Goal: Information Seeking & Learning: Check status

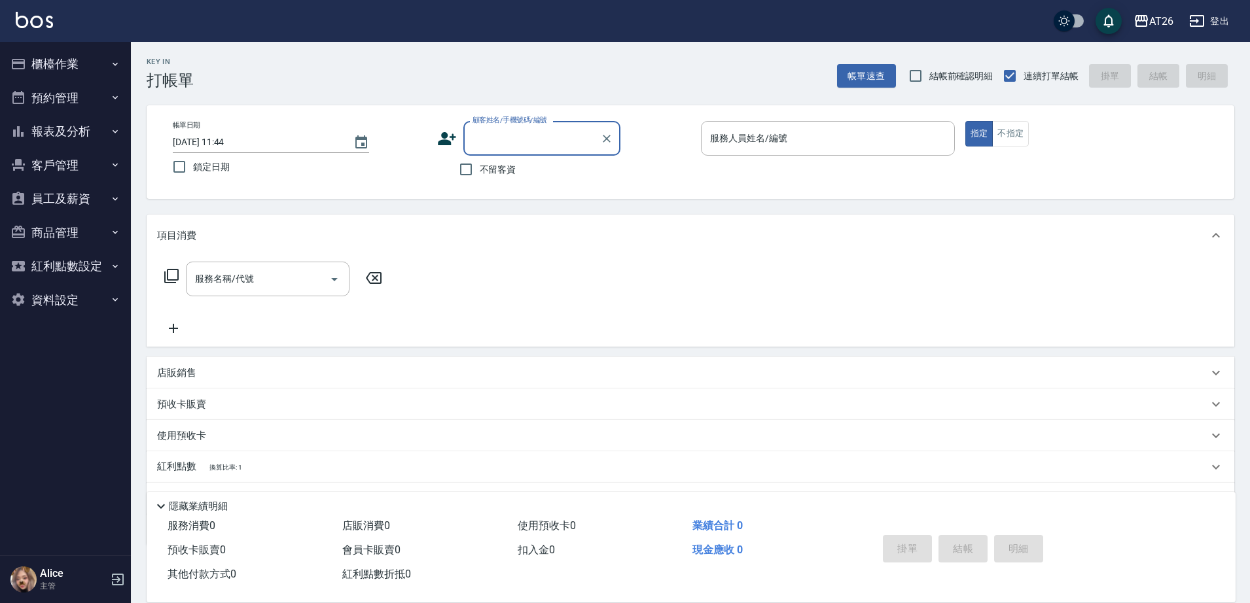
click at [72, 132] on button "報表及分析" at bounding box center [65, 132] width 120 height 34
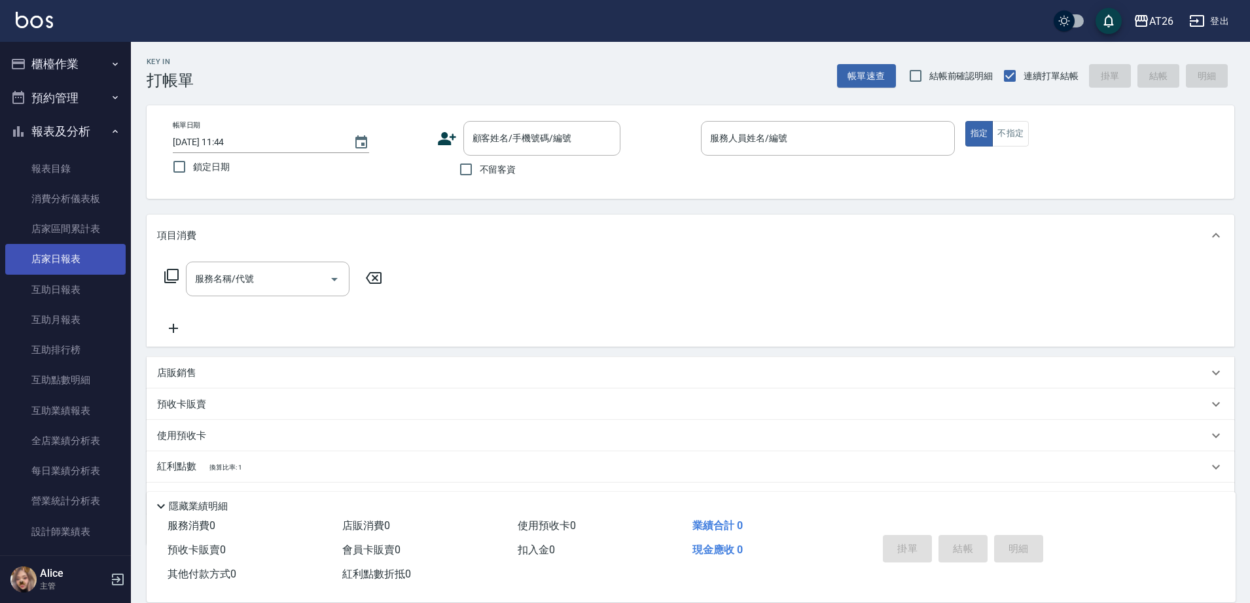
click at [80, 255] on link "店家日報表" at bounding box center [65, 259] width 120 height 30
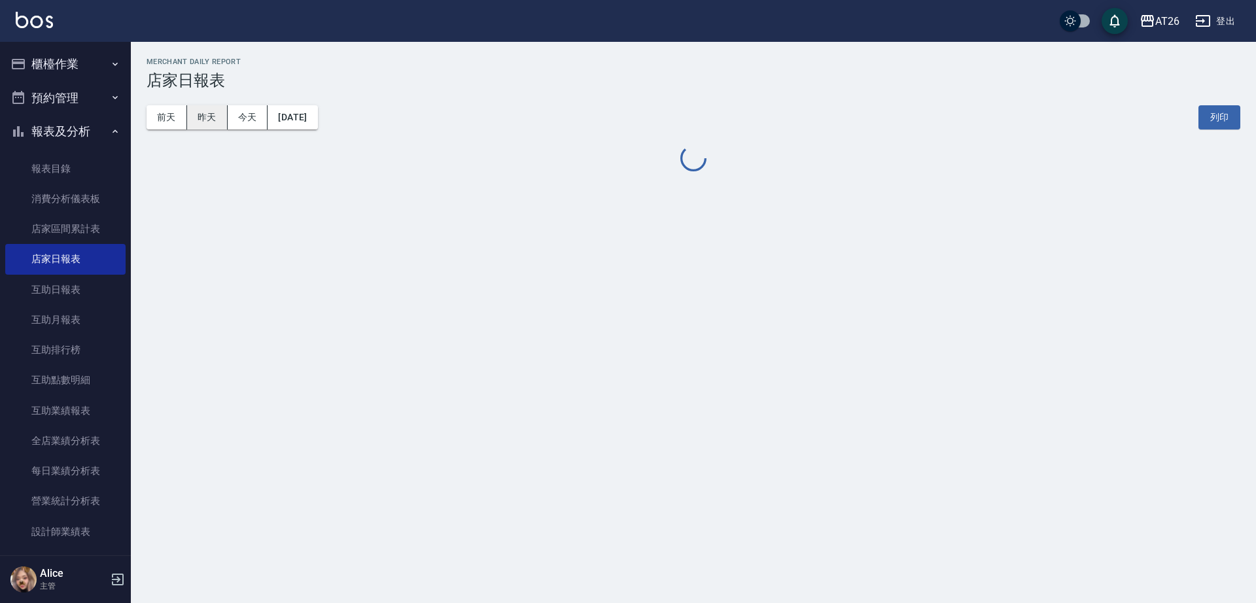
click at [221, 122] on button "昨天" at bounding box center [207, 117] width 41 height 24
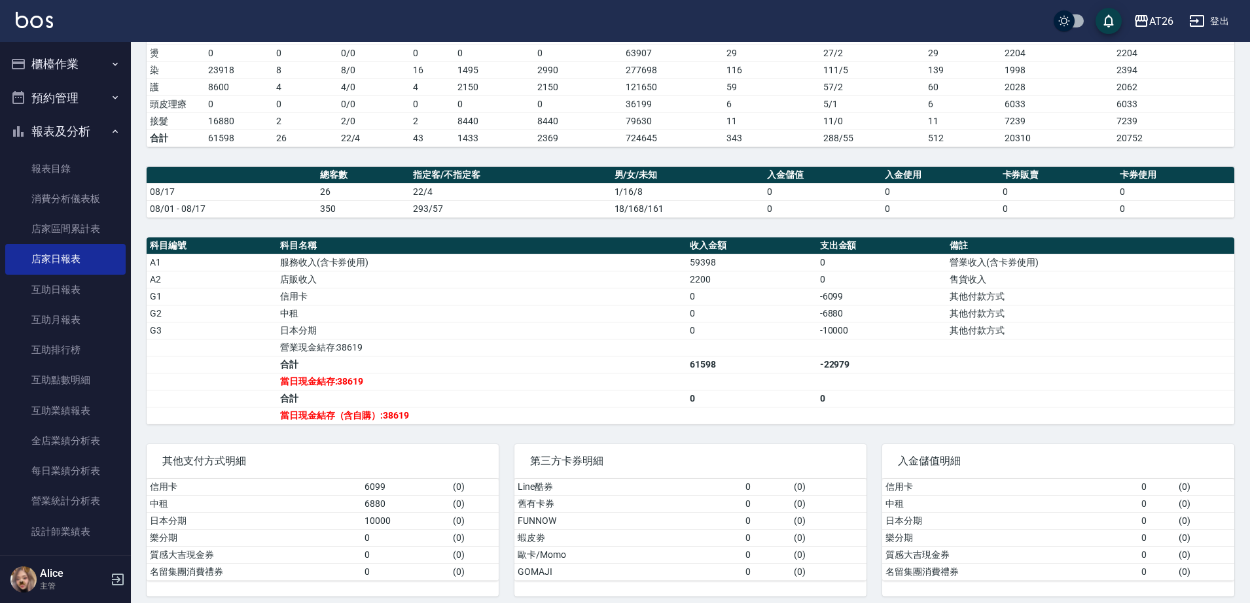
scroll to position [245, 0]
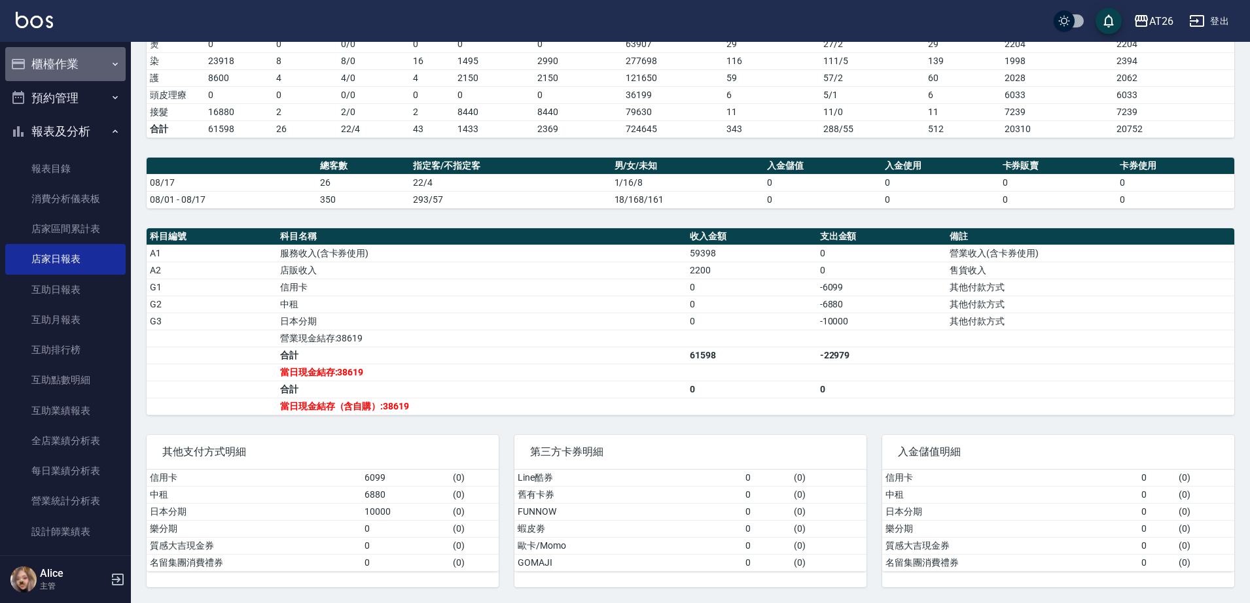
click at [73, 71] on button "櫃檯作業" at bounding box center [65, 64] width 120 height 34
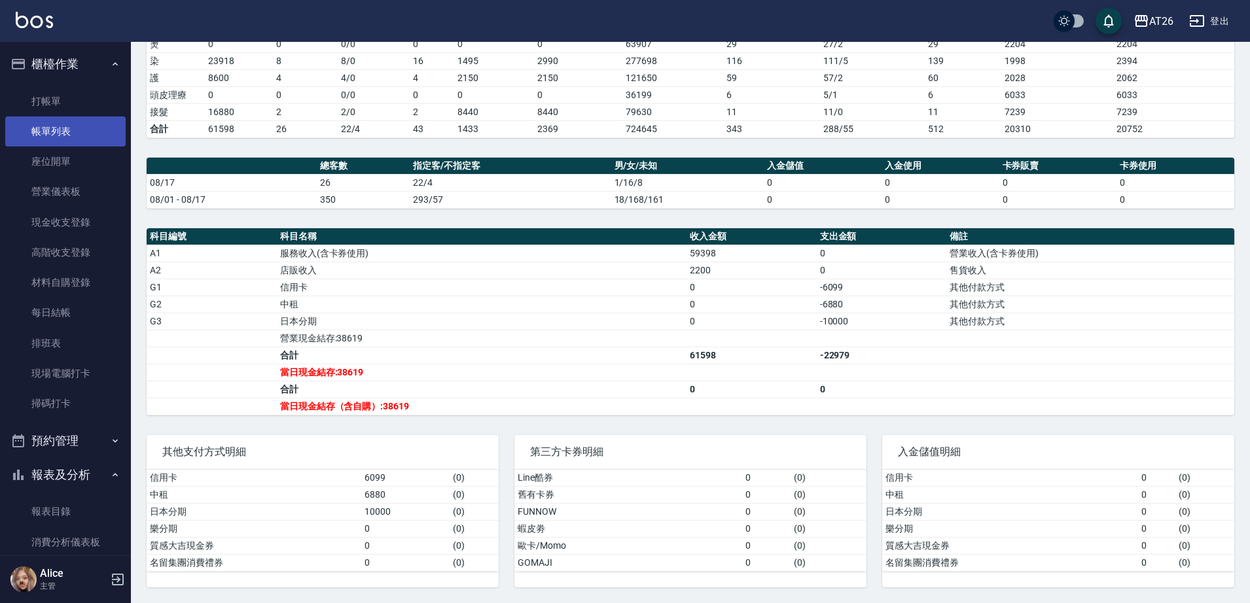
click at [53, 123] on link "帳單列表" at bounding box center [65, 131] width 120 height 30
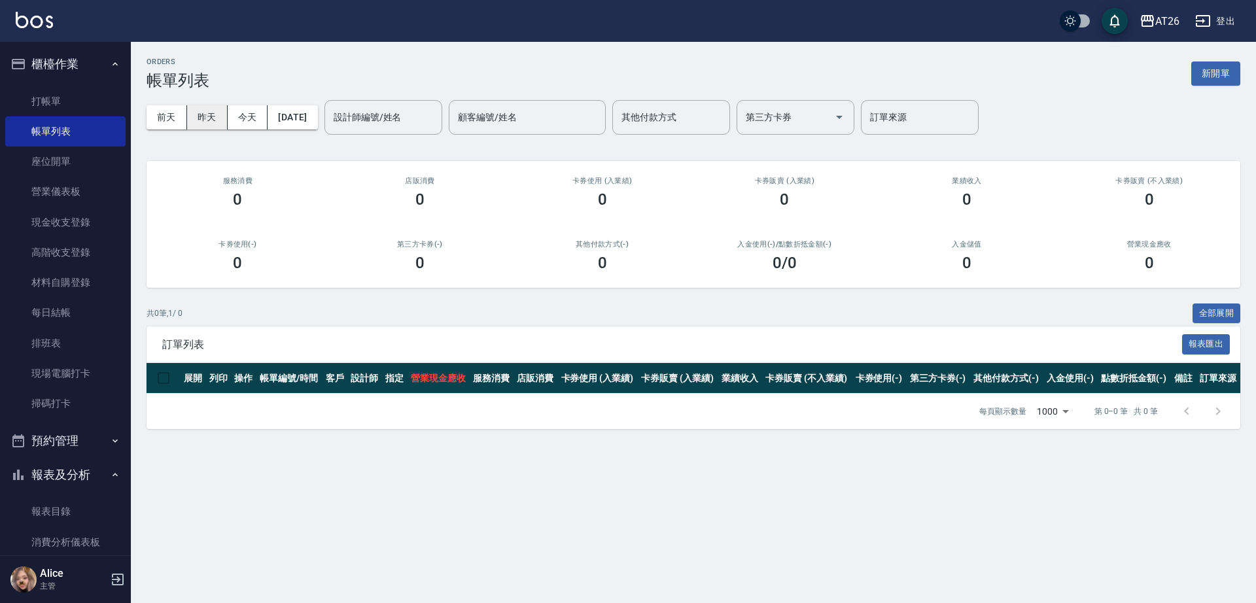
click at [209, 121] on button "昨天" at bounding box center [207, 117] width 41 height 24
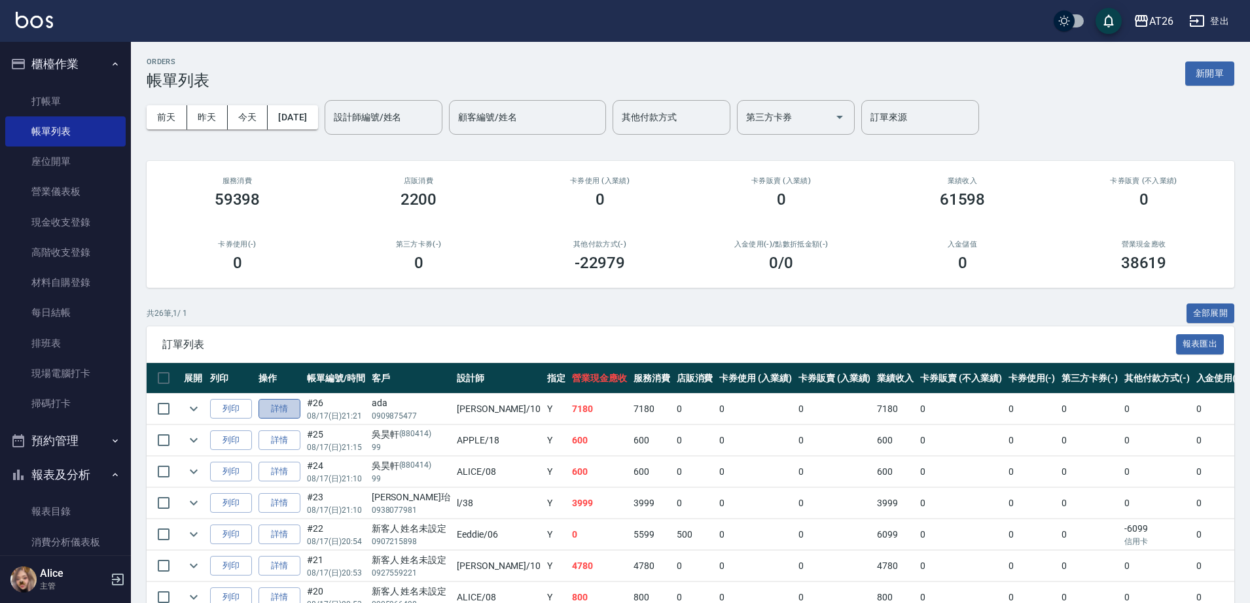
click at [283, 401] on link "詳情" at bounding box center [279, 409] width 42 height 20
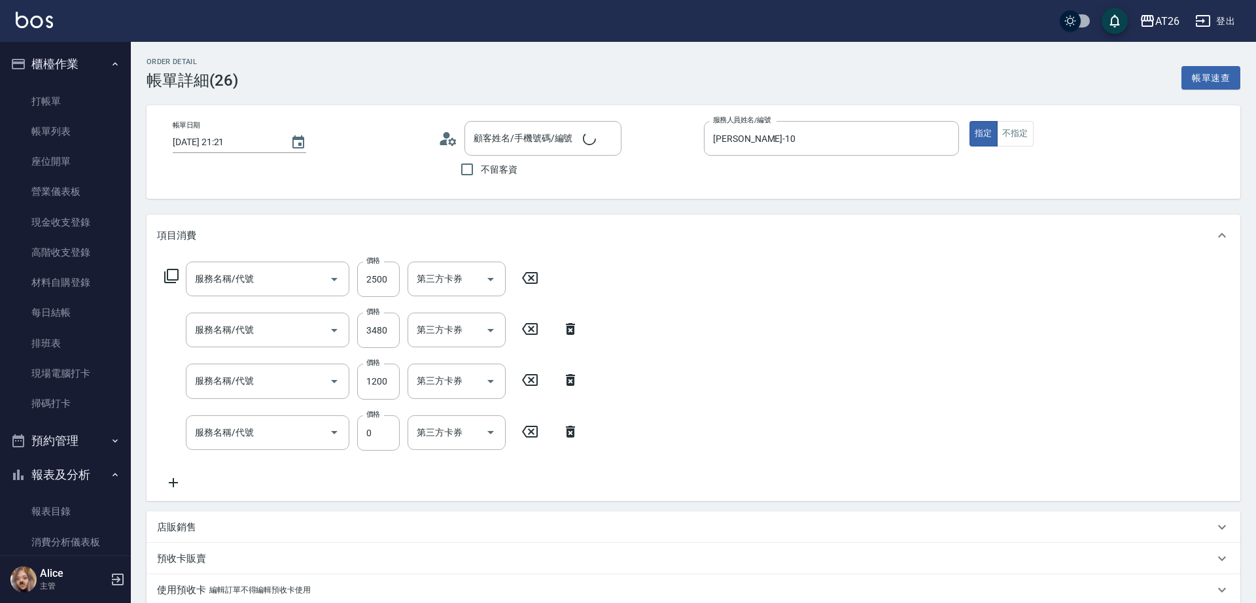
type input "[DATE] 21:21"
type input "[PERSON_NAME]-10"
type input "710"
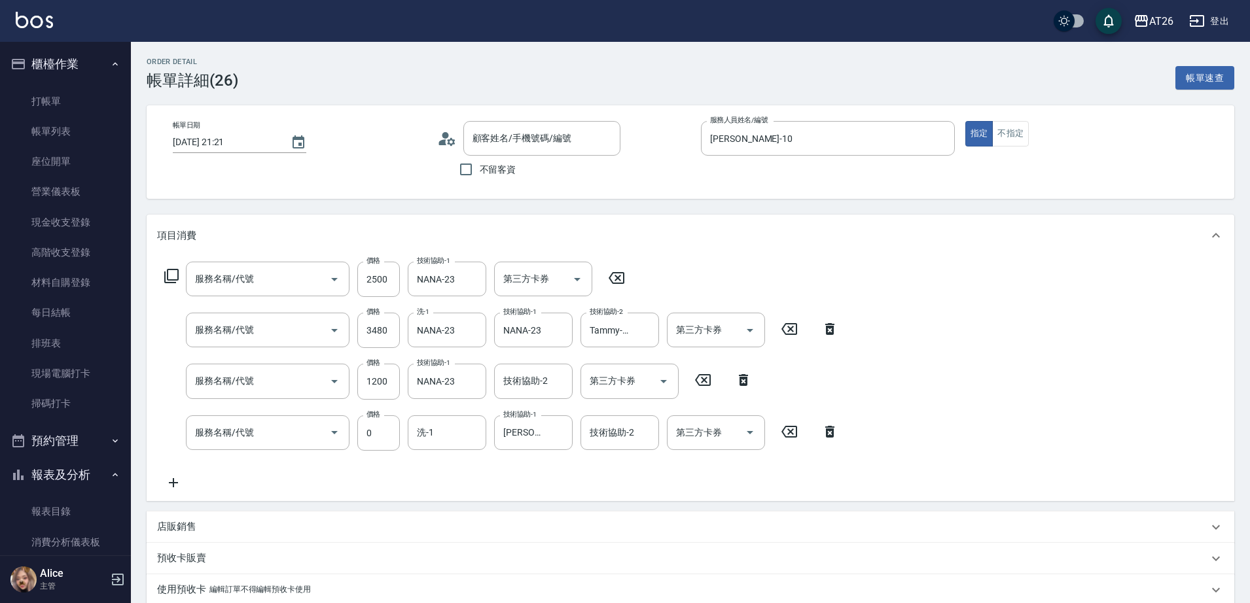
type input "ada/0909875477/null"
type input "自護髮(601)"
type input "染髮(501)"
type input "漂髮(502)"
type input "染髮(501)"
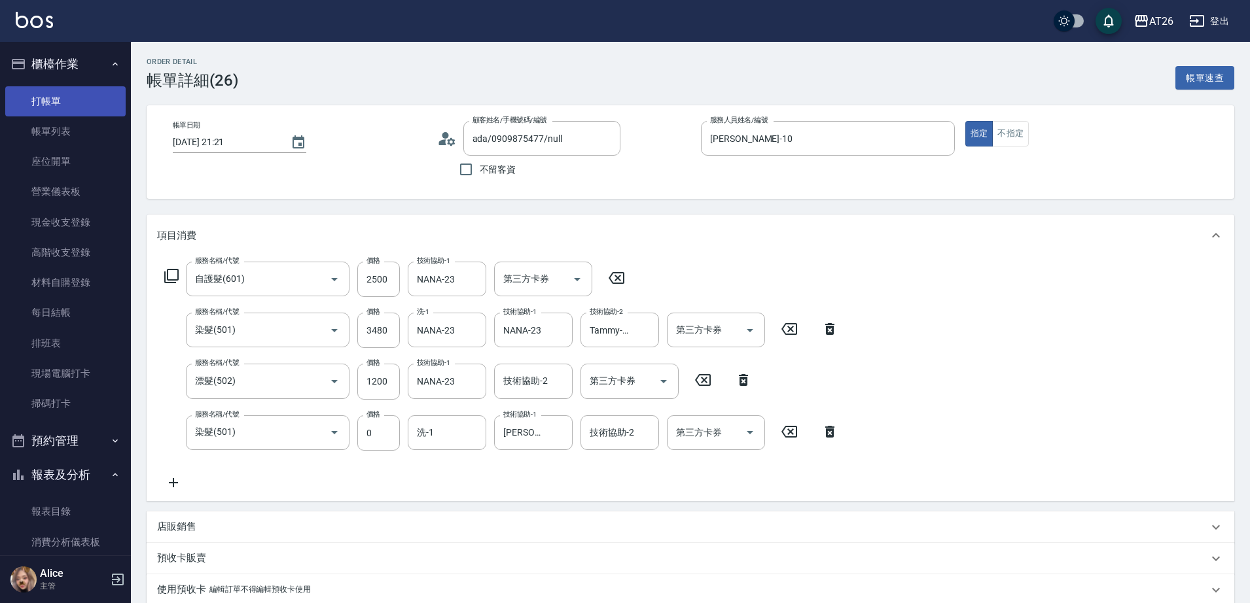
click at [71, 99] on link "打帳單" at bounding box center [65, 101] width 120 height 30
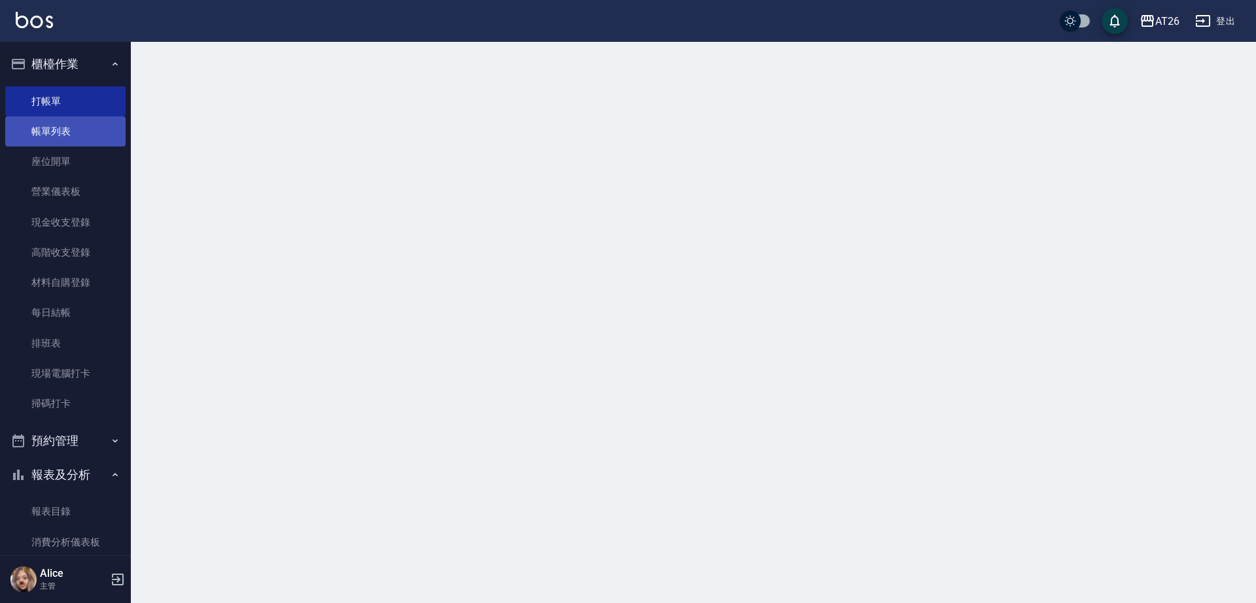
click at [63, 135] on link "帳單列表" at bounding box center [65, 131] width 120 height 30
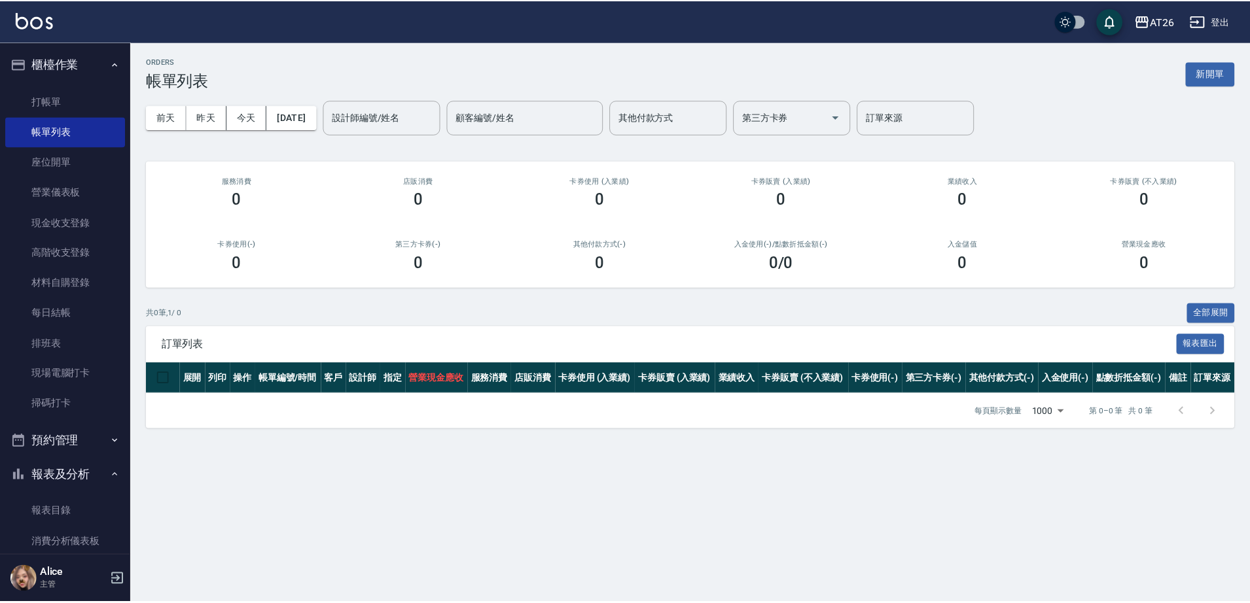
scroll to position [164, 0]
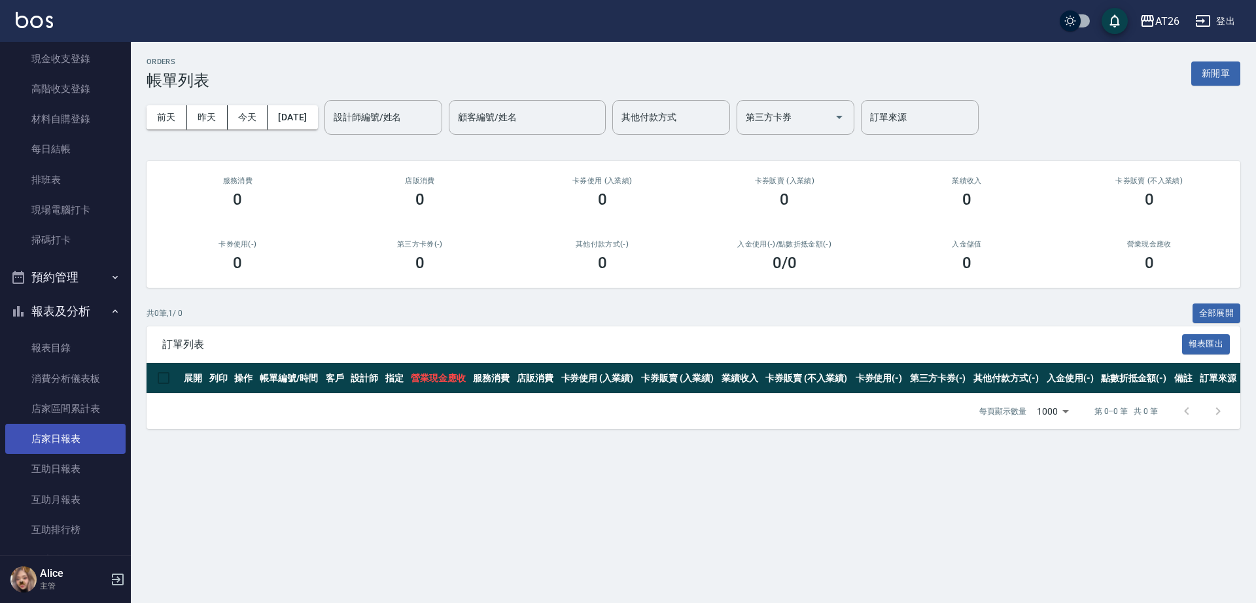
click at [78, 440] on link "店家日報表" at bounding box center [65, 439] width 120 height 30
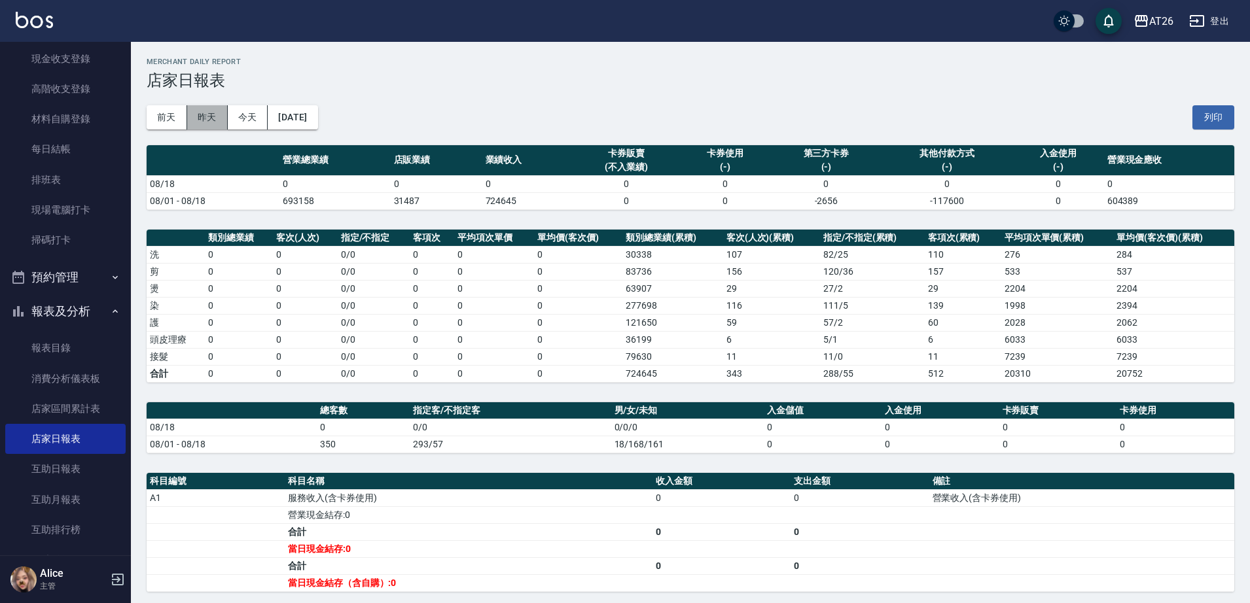
click at [198, 119] on button "昨天" at bounding box center [207, 117] width 41 height 24
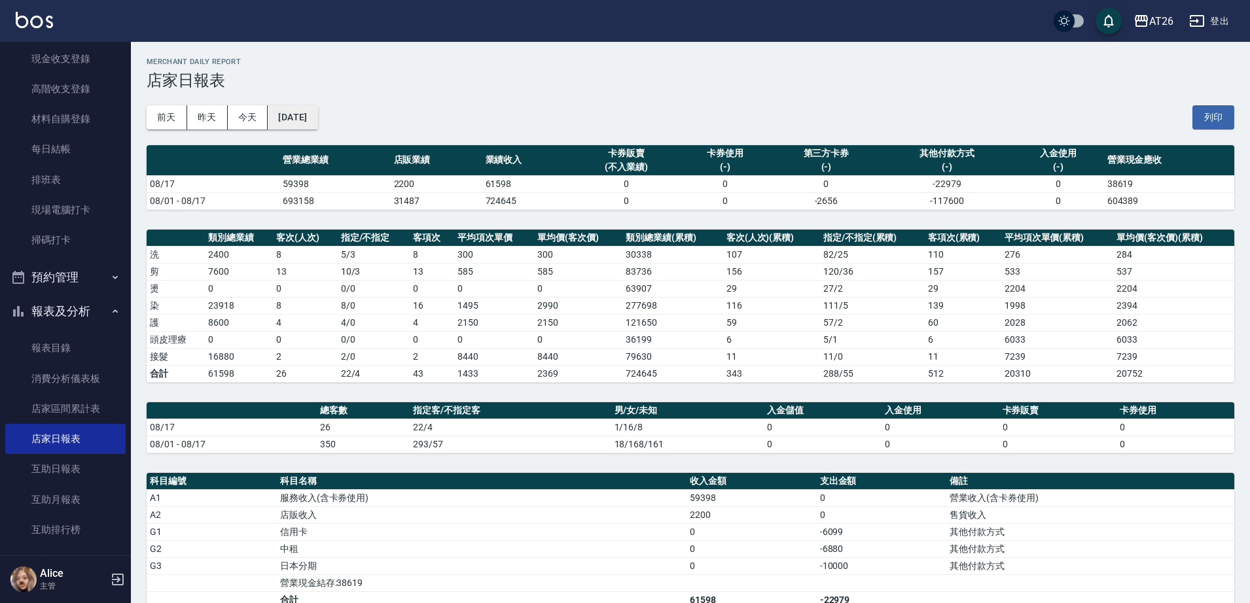
click at [281, 113] on button "[DATE]" at bounding box center [293, 117] width 50 height 24
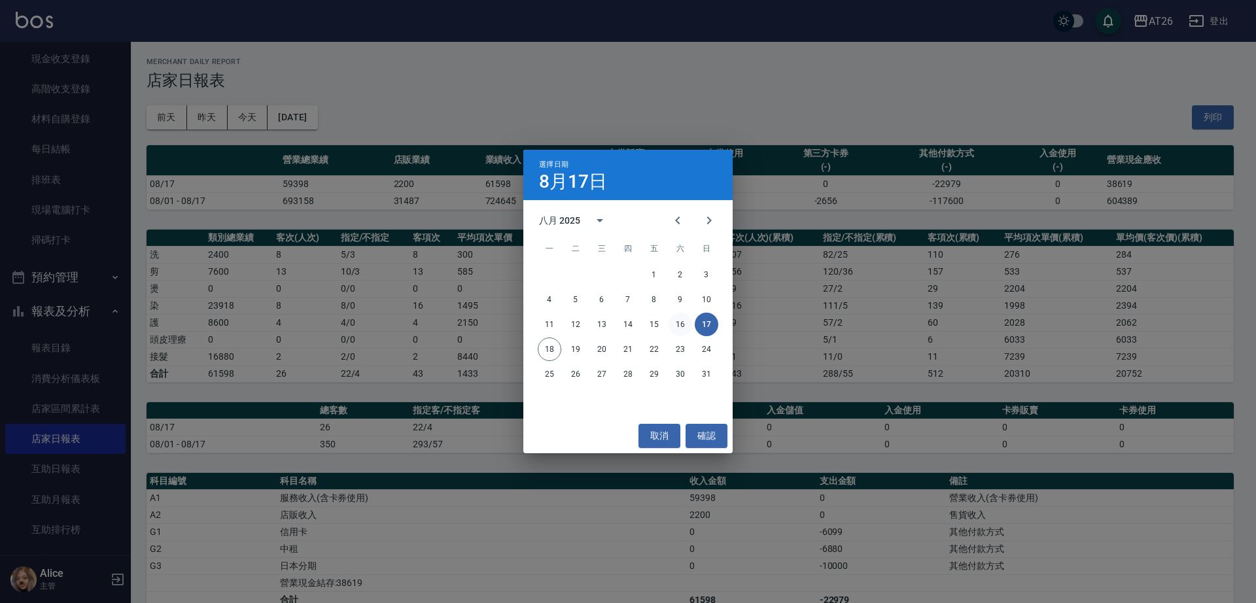
click at [682, 326] on button "16" at bounding box center [681, 325] width 24 height 24
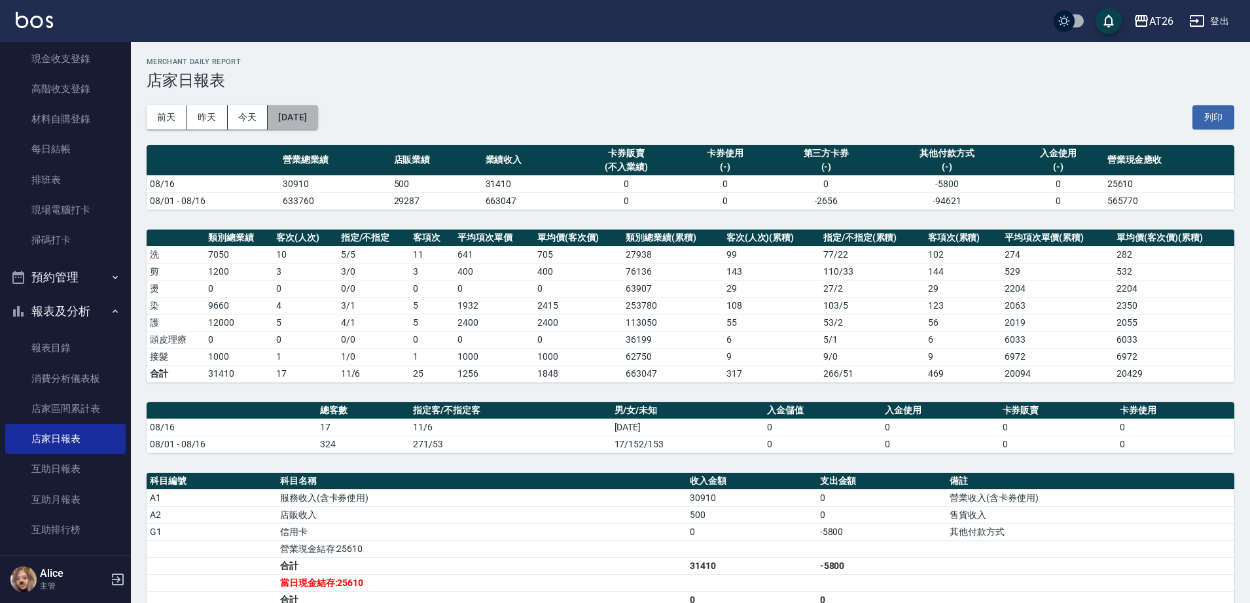
click at [317, 116] on button "[DATE]" at bounding box center [293, 117] width 50 height 24
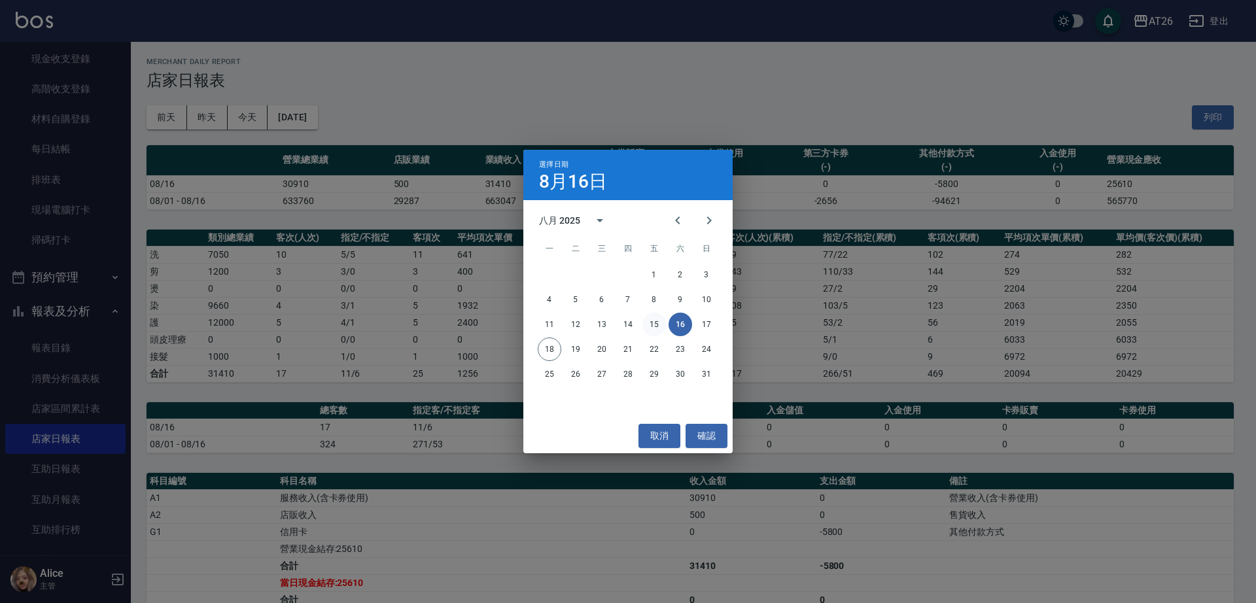
click at [650, 325] on button "15" at bounding box center [655, 325] width 24 height 24
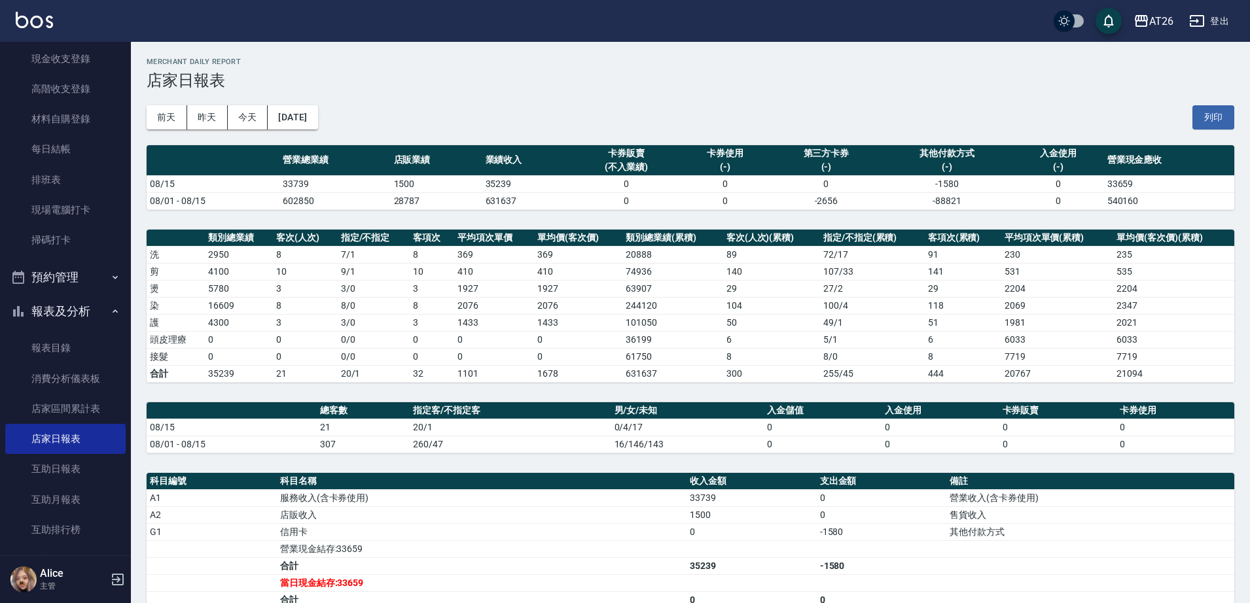
click at [291, 134] on div "[DATE] [DATE] [DATE] [DATE] 列印" at bounding box center [690, 118] width 1087 height 56
click at [296, 125] on button "[DATE]" at bounding box center [293, 117] width 50 height 24
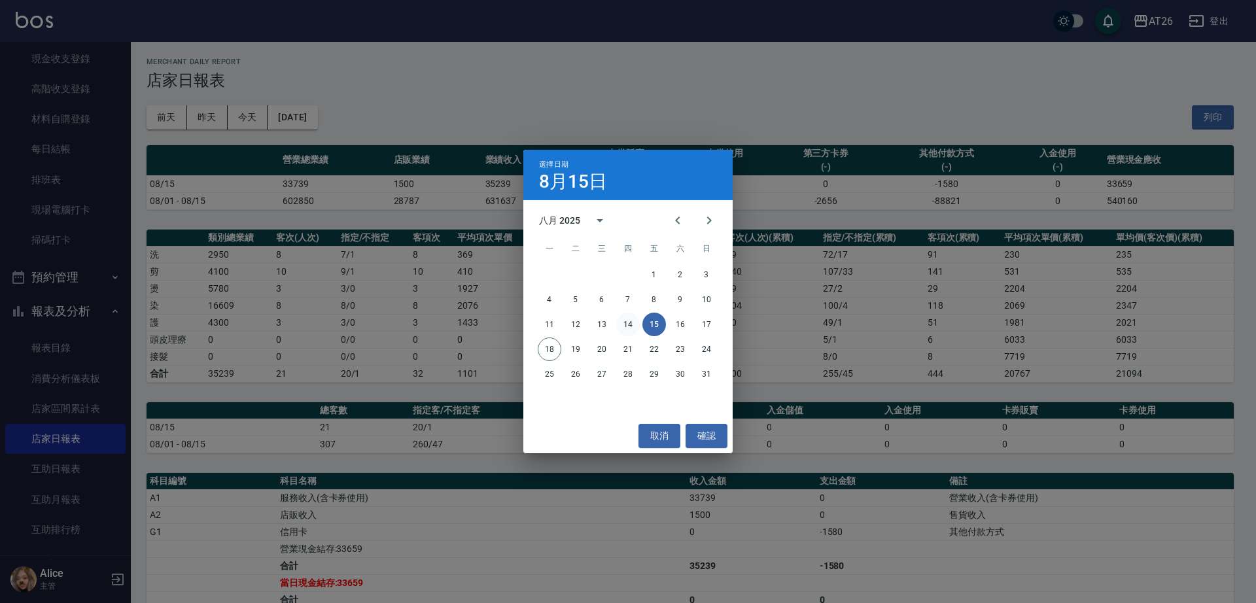
click at [622, 321] on button "14" at bounding box center [628, 325] width 24 height 24
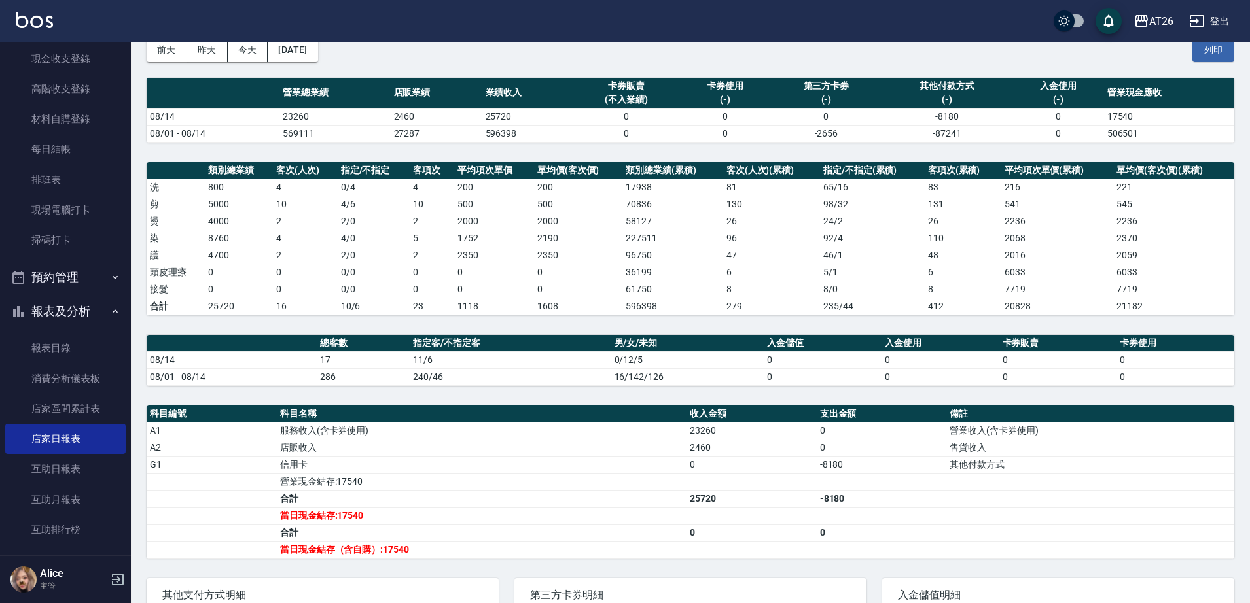
scroll to position [211, 0]
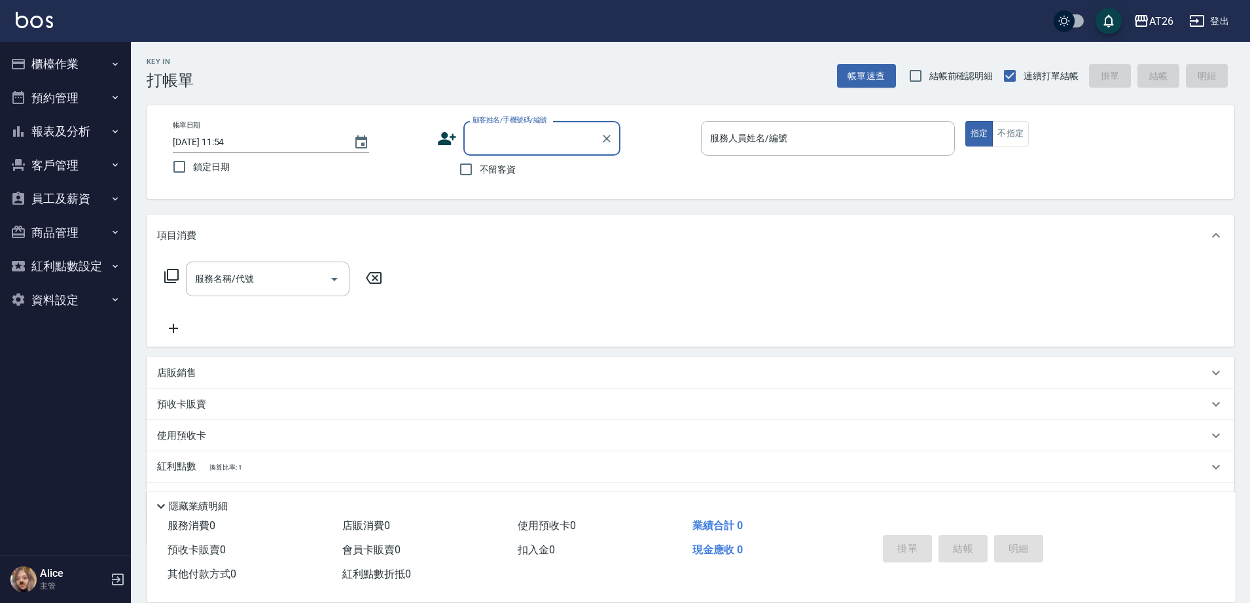
click at [62, 97] on button "預約管理" at bounding box center [65, 98] width 120 height 34
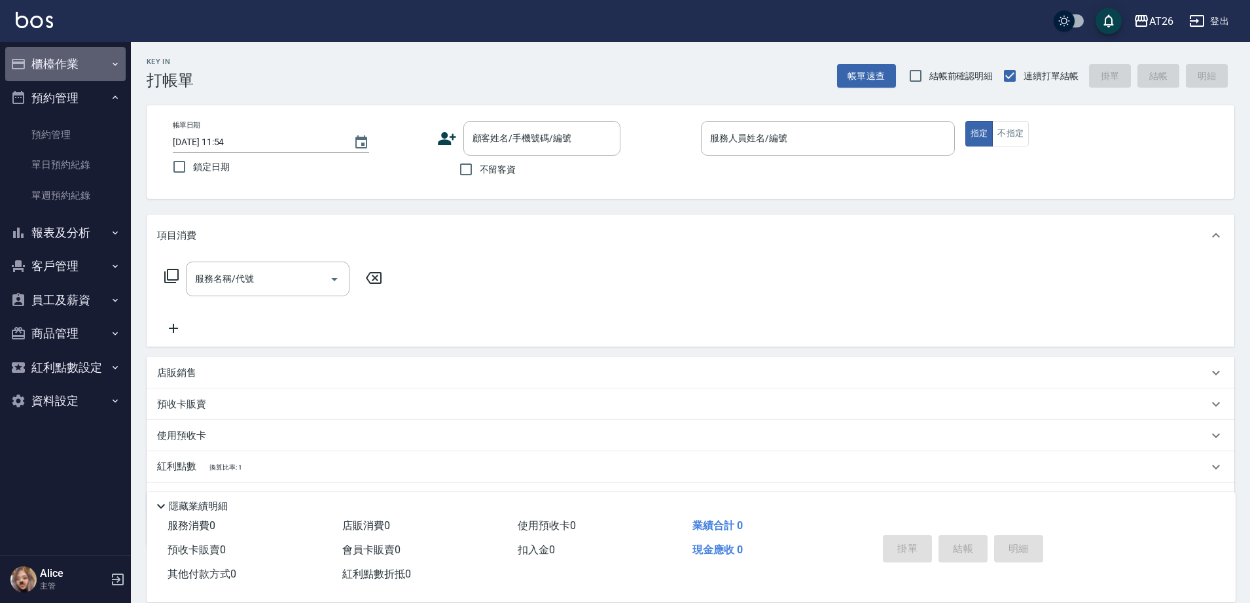
click at [78, 65] on button "櫃檯作業" at bounding box center [65, 64] width 120 height 34
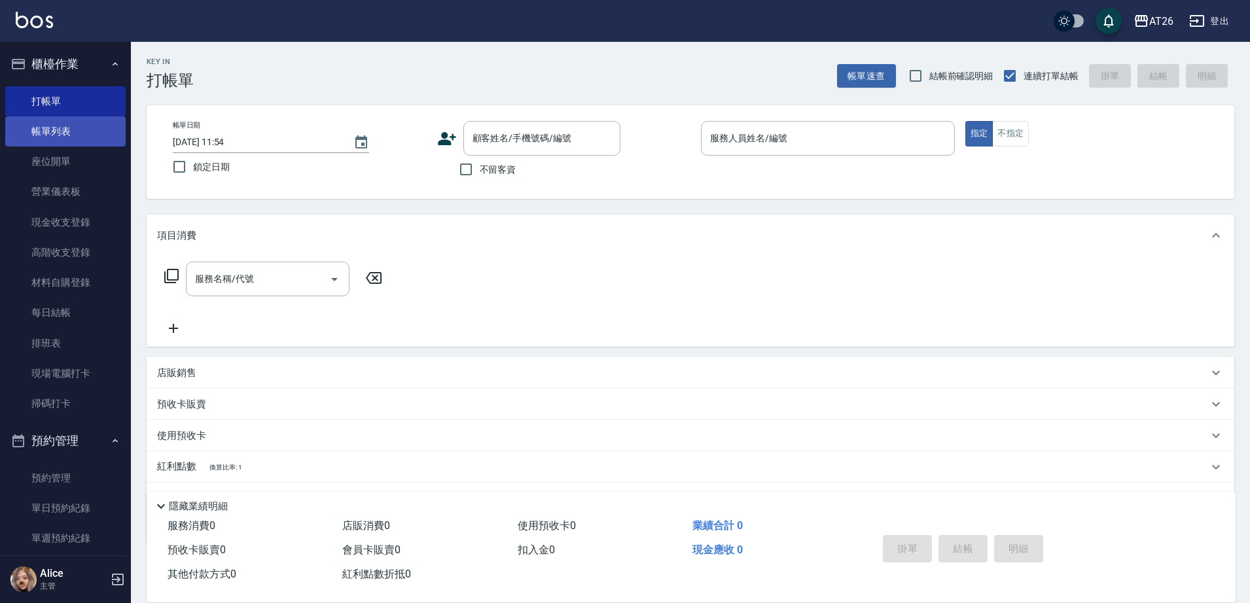
click at [47, 126] on link "帳單列表" at bounding box center [65, 131] width 120 height 30
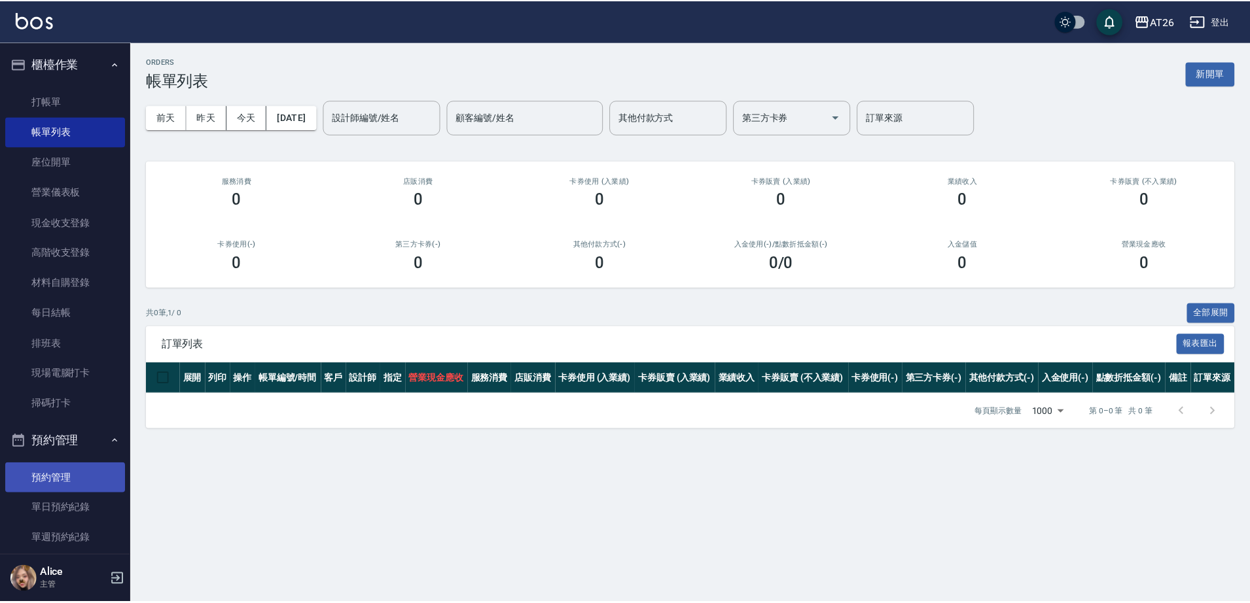
scroll to position [222, 0]
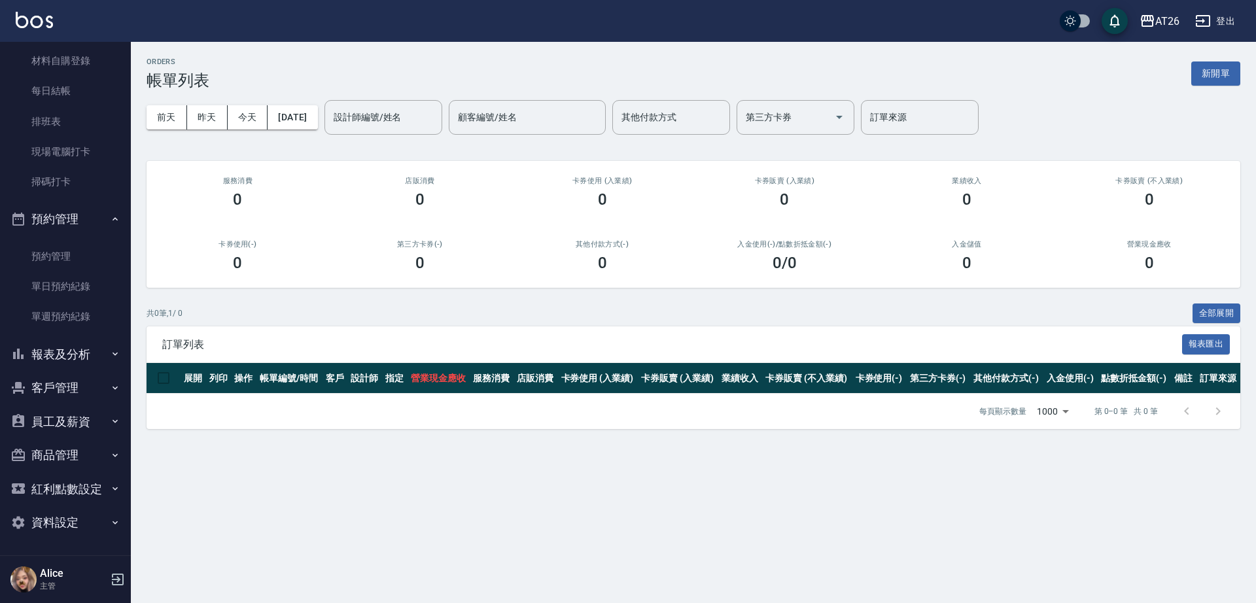
click at [56, 347] on button "報表及分析" at bounding box center [65, 355] width 120 height 34
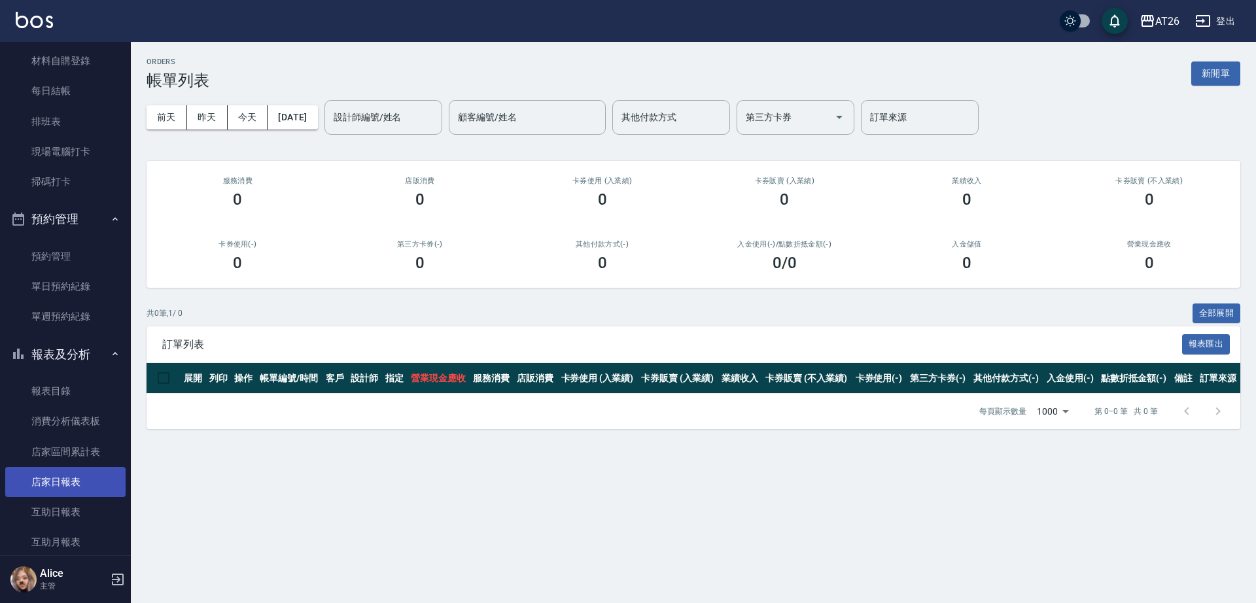
click at [79, 484] on link "店家日報表" at bounding box center [65, 482] width 120 height 30
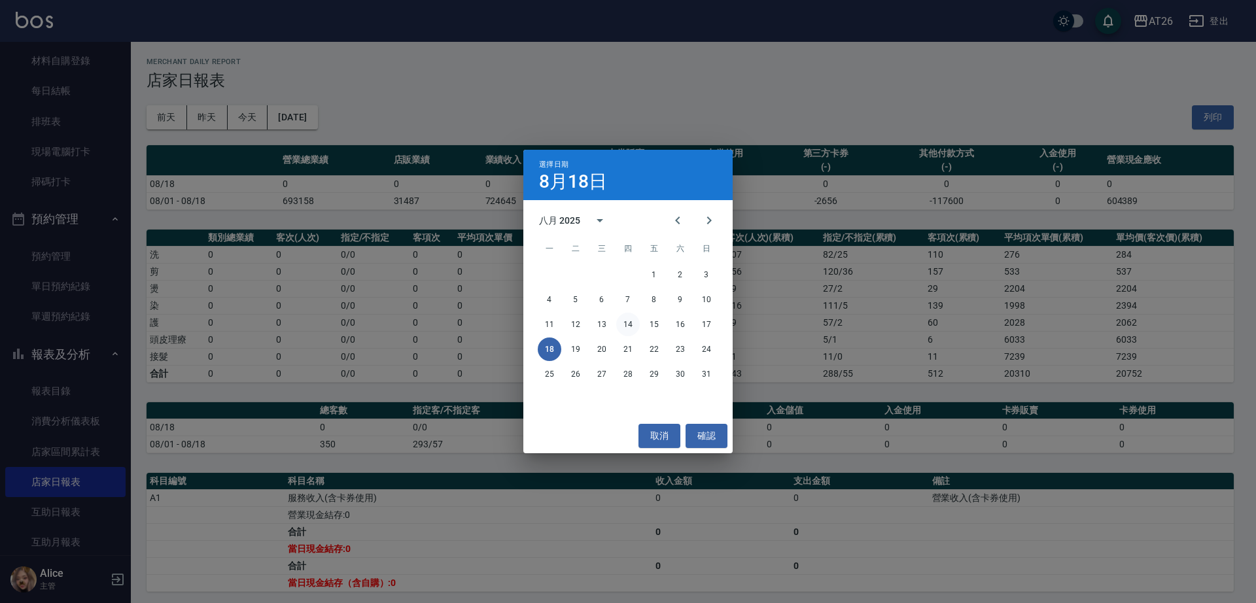
click at [639, 323] on button "14" at bounding box center [628, 325] width 24 height 24
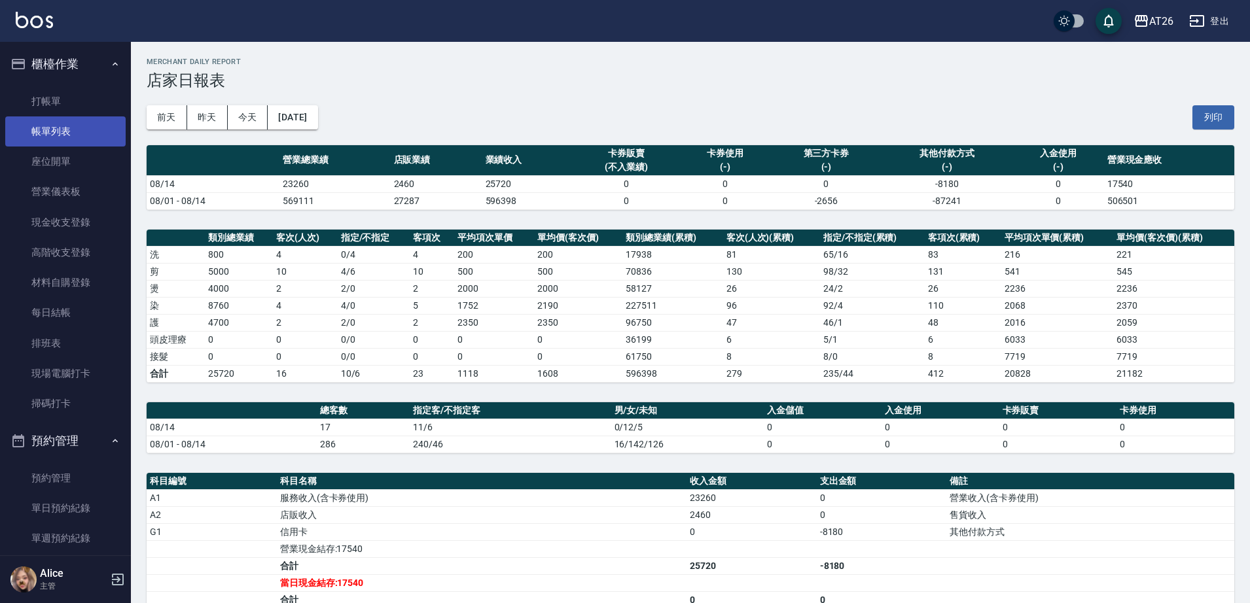
click at [52, 130] on link "帳單列表" at bounding box center [65, 131] width 120 height 30
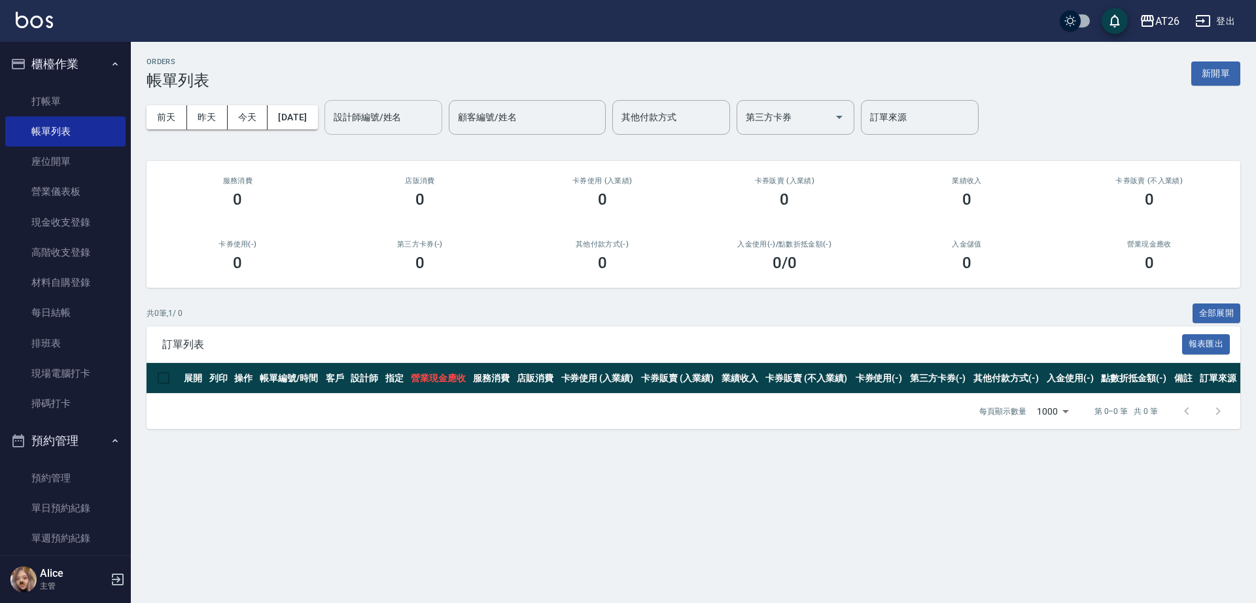
click at [383, 115] on div "設計師編號/姓名 設計師編號/姓名" at bounding box center [384, 117] width 118 height 35
type input "[PERSON_NAME]-10"
click at [303, 118] on button "[DATE]" at bounding box center [293, 117] width 50 height 24
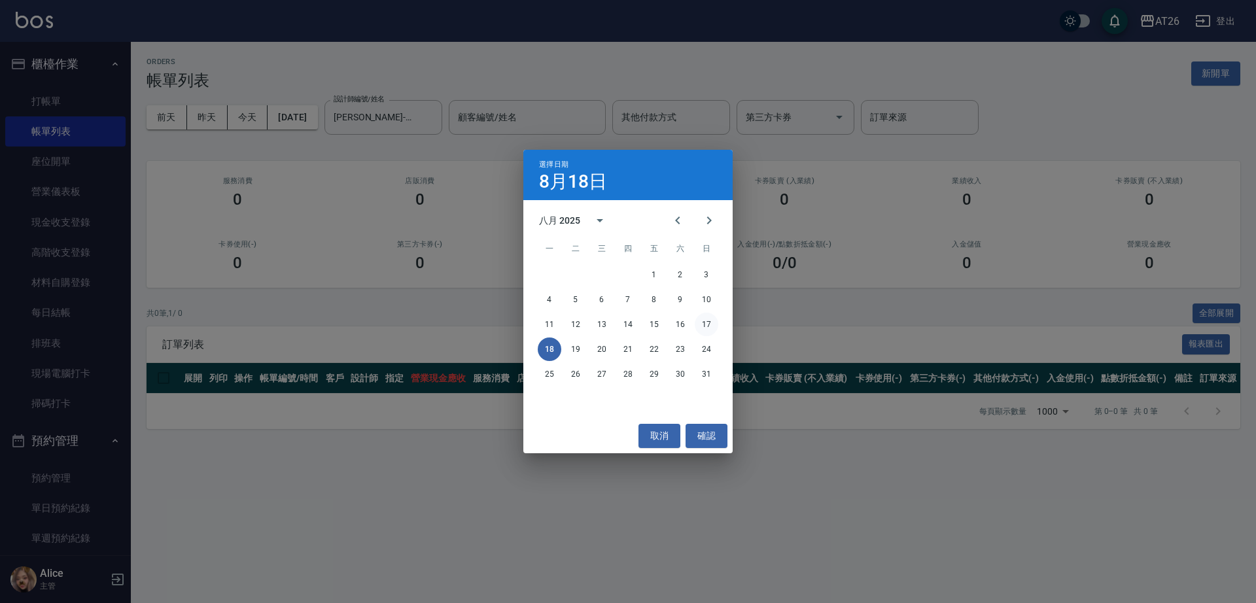
click at [705, 319] on button "17" at bounding box center [707, 325] width 24 height 24
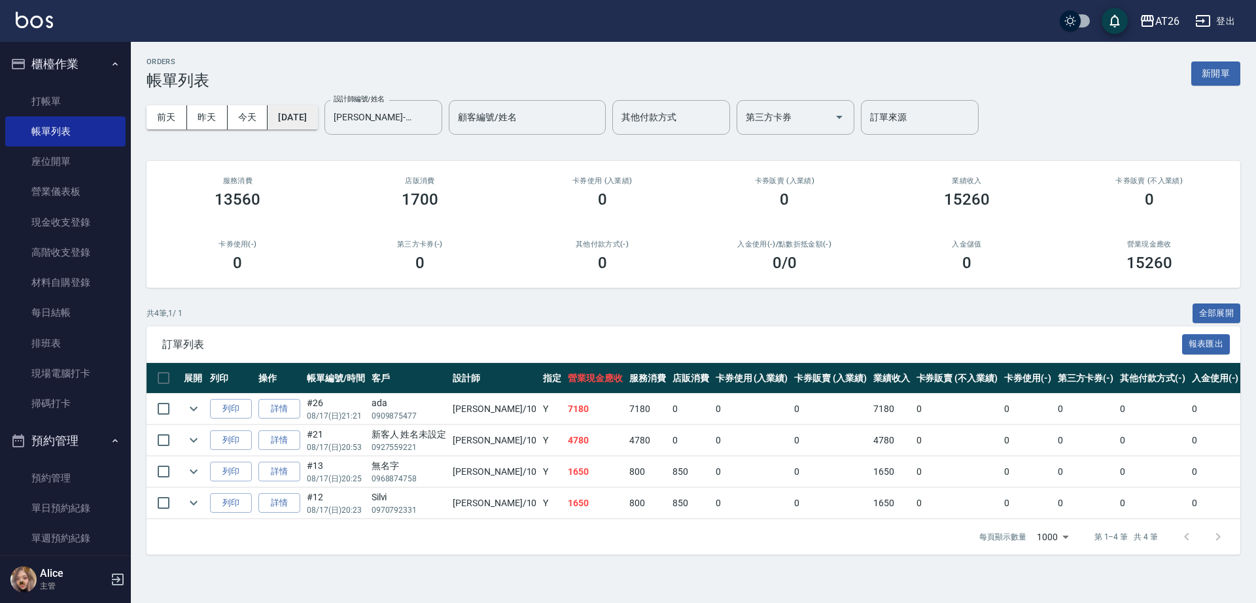
click at [307, 113] on button "[DATE]" at bounding box center [293, 117] width 50 height 24
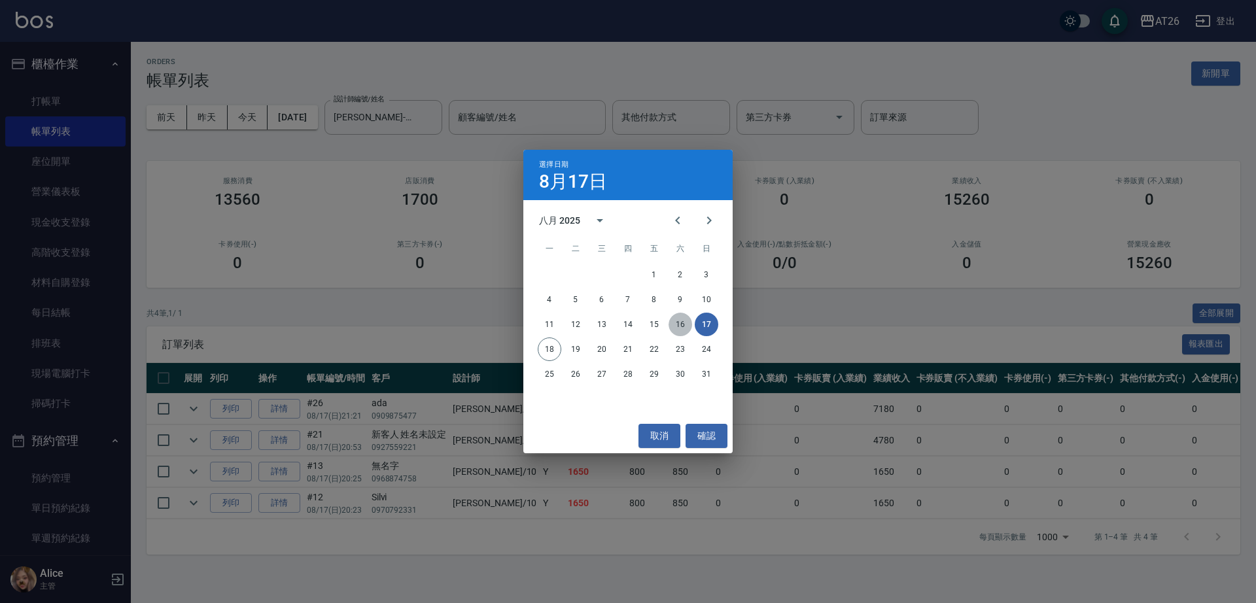
click at [680, 321] on button "16" at bounding box center [681, 325] width 24 height 24
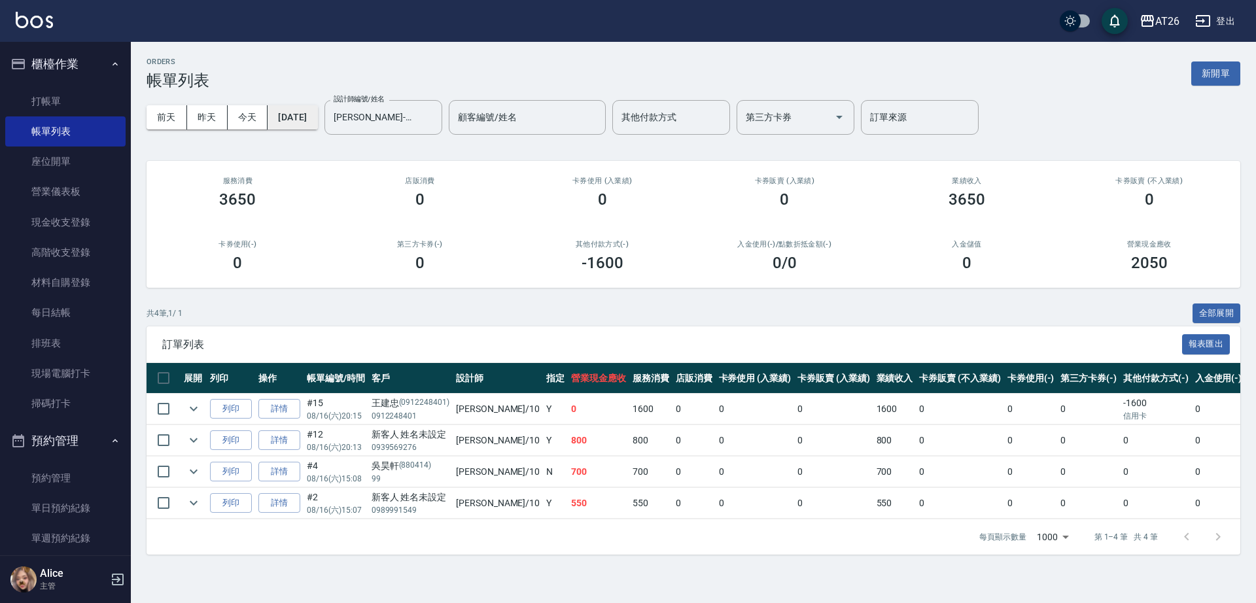
click at [294, 112] on button "[DATE]" at bounding box center [293, 117] width 50 height 24
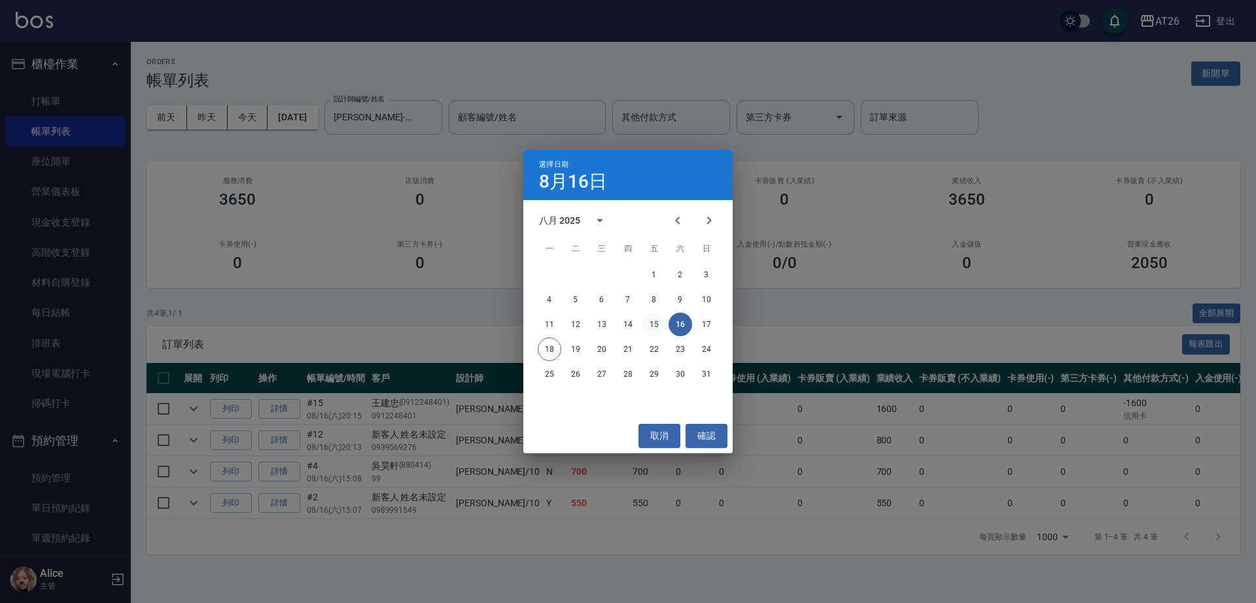
click at [648, 322] on button "15" at bounding box center [655, 325] width 24 height 24
